Goal: Task Accomplishment & Management: Use online tool/utility

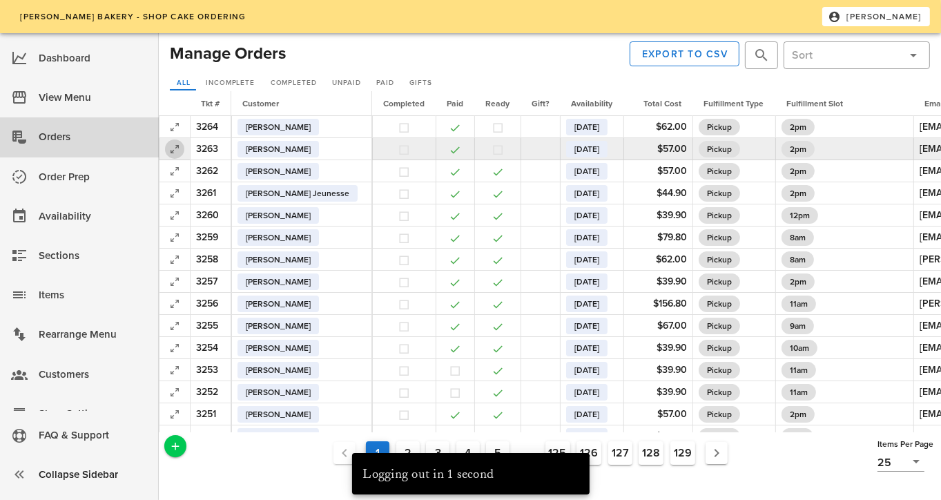
click at [172, 154] on icon "button" at bounding box center [174, 149] width 17 height 17
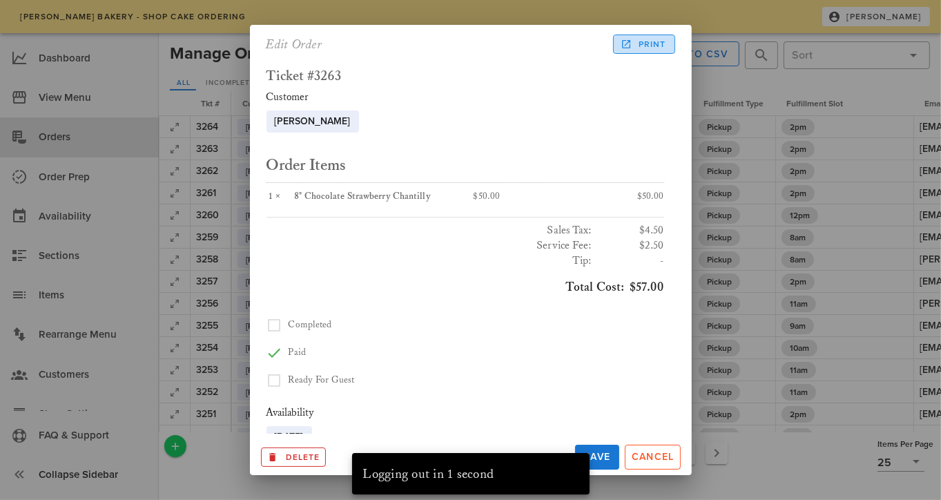
click at [640, 48] on span "Print" at bounding box center [644, 44] width 43 height 12
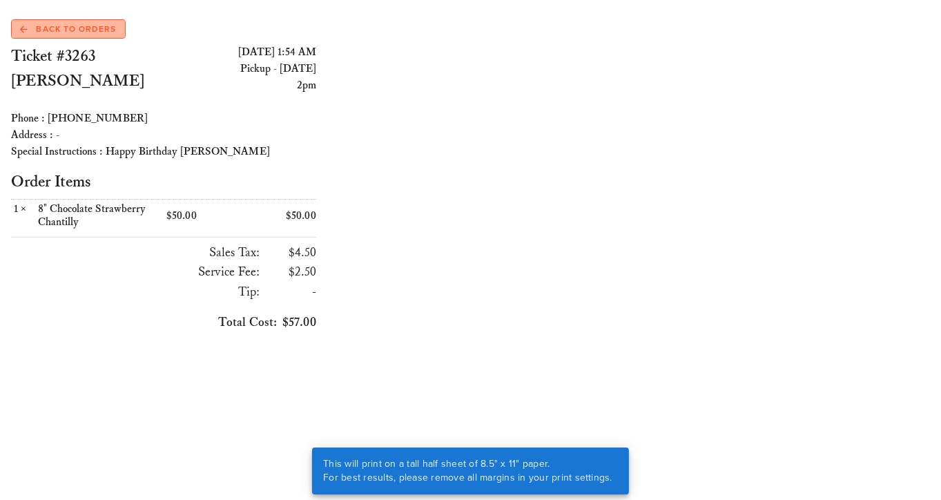
click at [76, 30] on span "Back to Orders" at bounding box center [68, 29] width 96 height 12
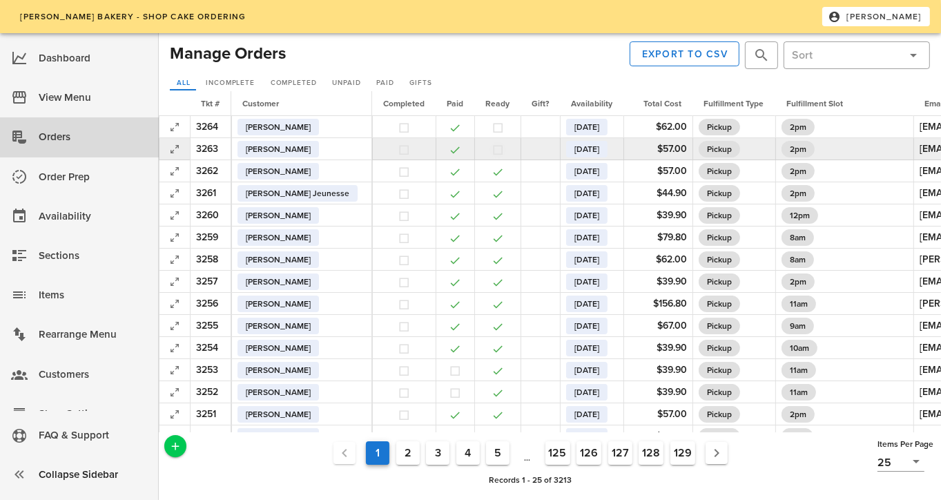
click at [491, 150] on button "button" at bounding box center [497, 150] width 12 height 12
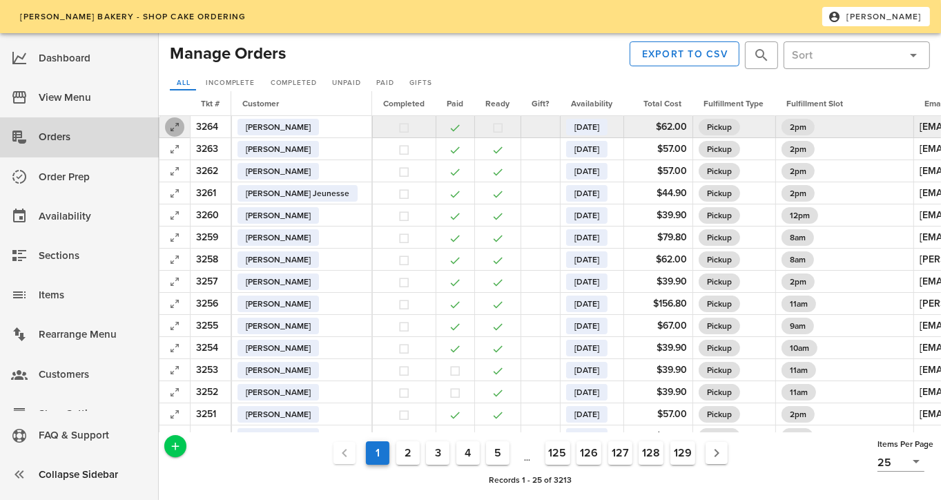
click at [177, 126] on icon "button" at bounding box center [174, 127] width 17 height 17
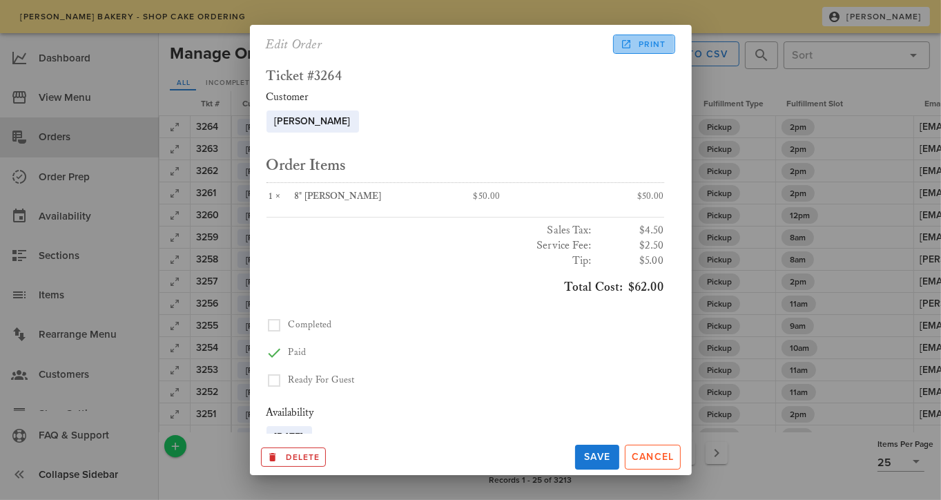
click at [648, 44] on span "Print" at bounding box center [644, 44] width 43 height 12
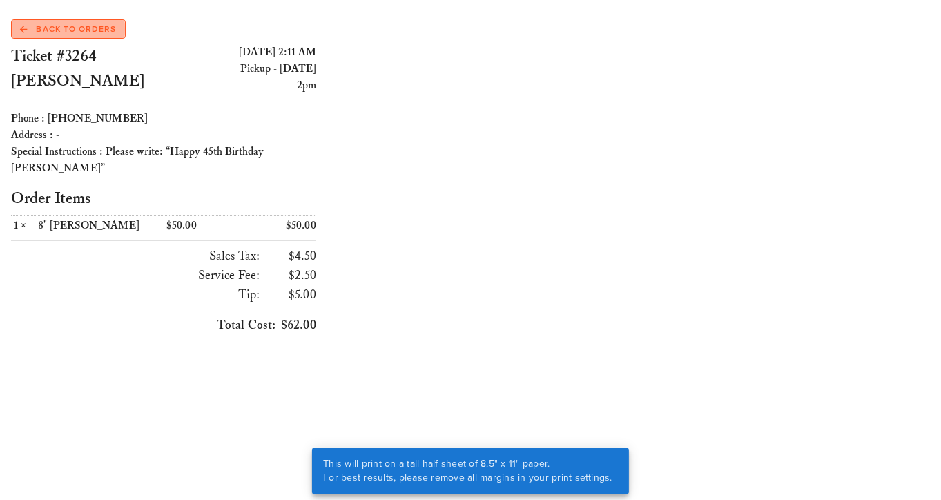
click at [61, 28] on span "Back to Orders" at bounding box center [68, 29] width 96 height 12
